Goal: Task Accomplishment & Management: Use online tool/utility

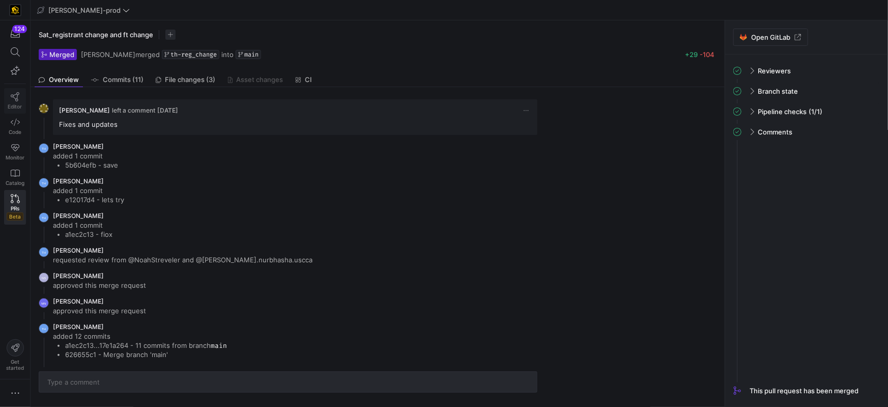
click at [21, 100] on link "Editor" at bounding box center [15, 100] width 22 height 25
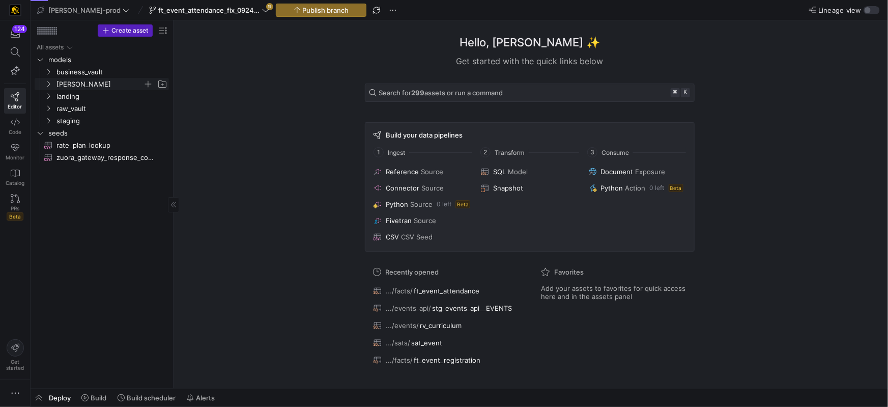
click at [52, 85] on span "[PERSON_NAME]" at bounding box center [105, 83] width 125 height 11
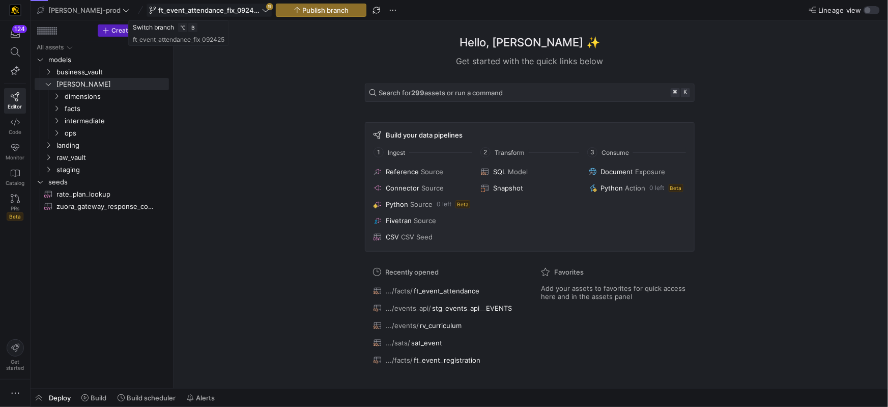
click at [262, 11] on icon at bounding box center [265, 10] width 7 height 7
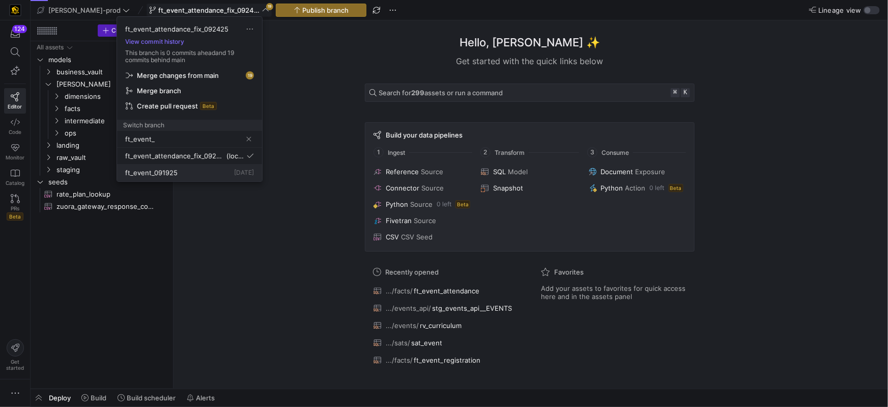
type input "ft_event_"
click at [151, 180] on button "ft_event_091925 [DATE]" at bounding box center [189, 172] width 145 height 17
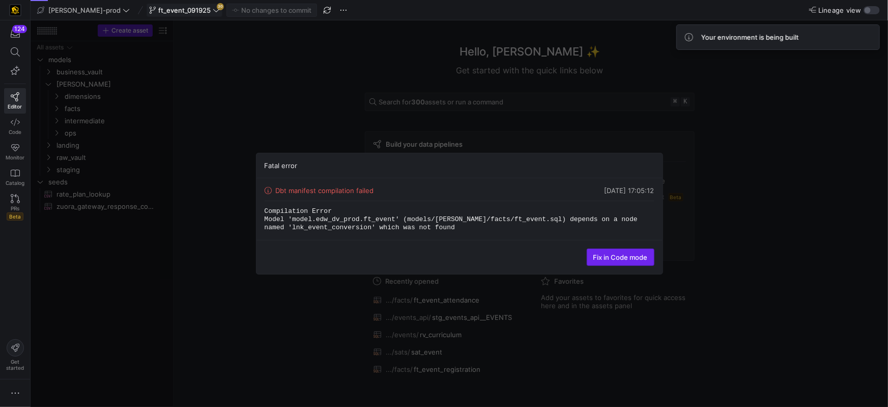
click at [611, 256] on span "Fix in Code mode" at bounding box center [620, 257] width 54 height 8
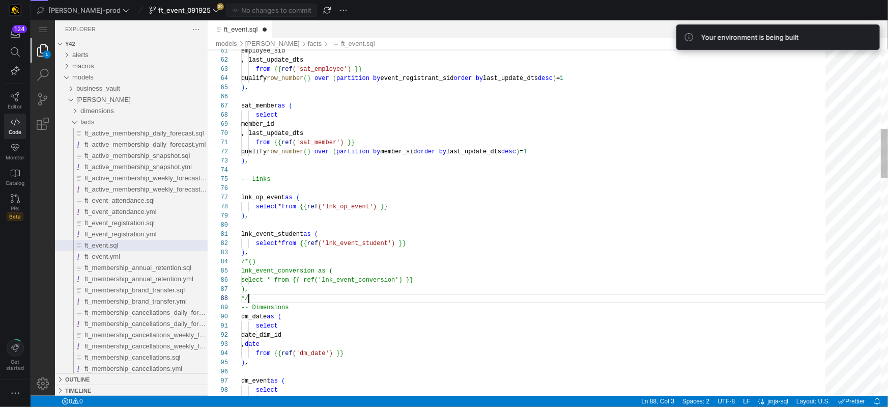
scroll to position [64, 7]
